Goal: Task Accomplishment & Management: Use online tool/utility

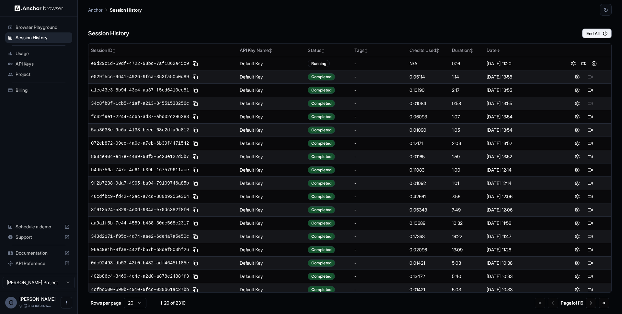
click at [194, 27] on div "Session History End All" at bounding box center [350, 27] width 524 height 23
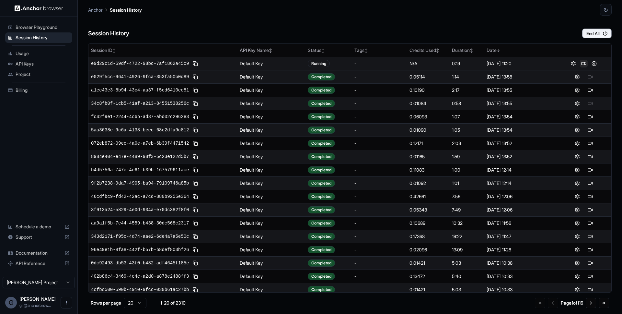
click at [580, 64] on button at bounding box center [584, 64] width 8 height 8
click at [591, 64] on button at bounding box center [594, 64] width 8 height 8
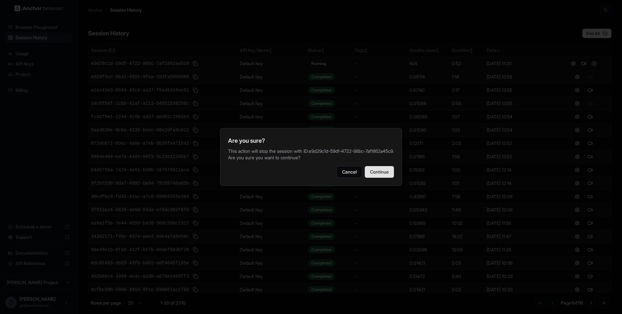
click at [373, 171] on button "Continue" at bounding box center [379, 172] width 29 height 12
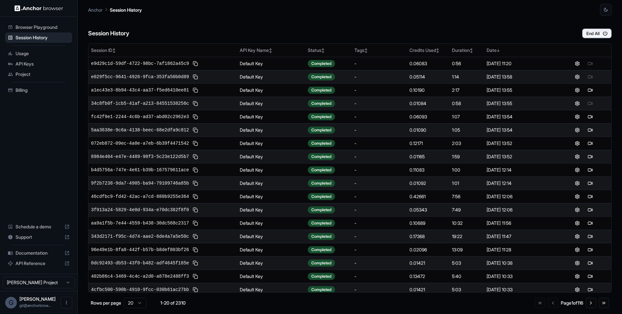
click at [526, 32] on div "Session History End All" at bounding box center [350, 27] width 524 height 23
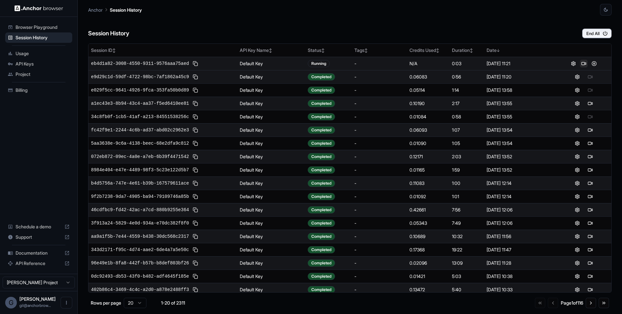
click at [580, 64] on button at bounding box center [584, 64] width 8 height 8
click at [590, 63] on button at bounding box center [594, 64] width 8 height 8
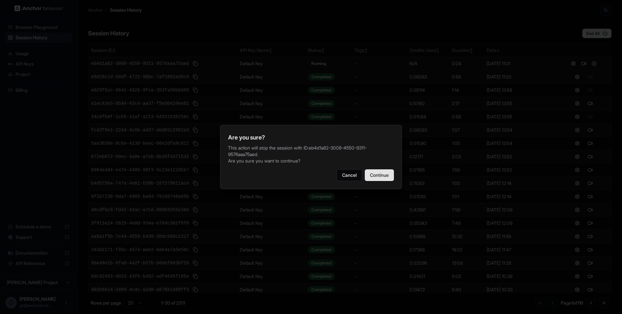
click at [385, 174] on button "Continue" at bounding box center [379, 175] width 29 height 12
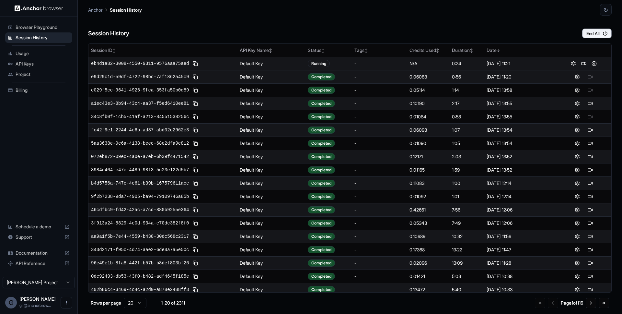
click at [298, 25] on div "Session History End All" at bounding box center [350, 27] width 524 height 23
